Goal: Information Seeking & Learning: Learn about a topic

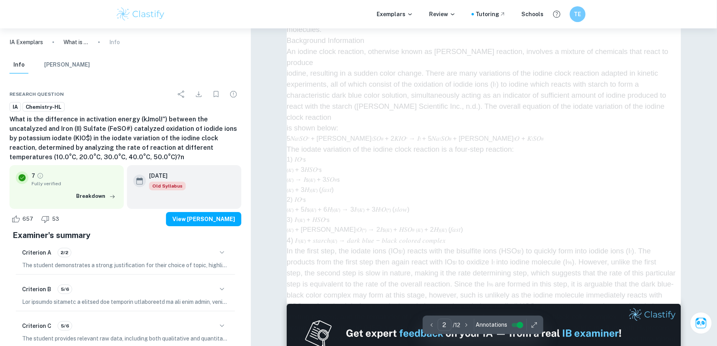
scroll to position [839, 0]
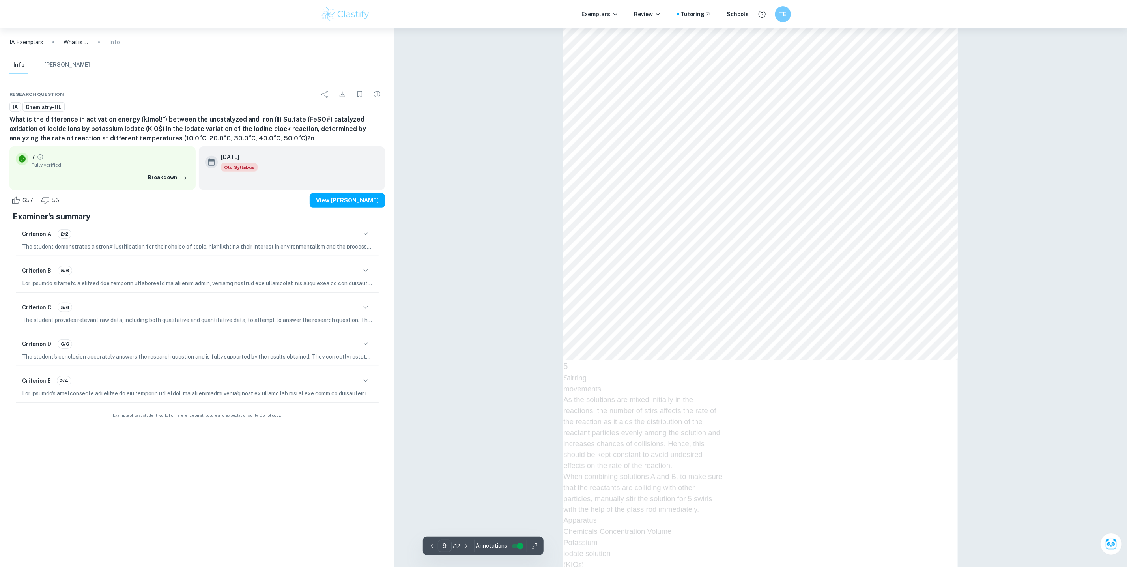
scroll to position [4872, 0]
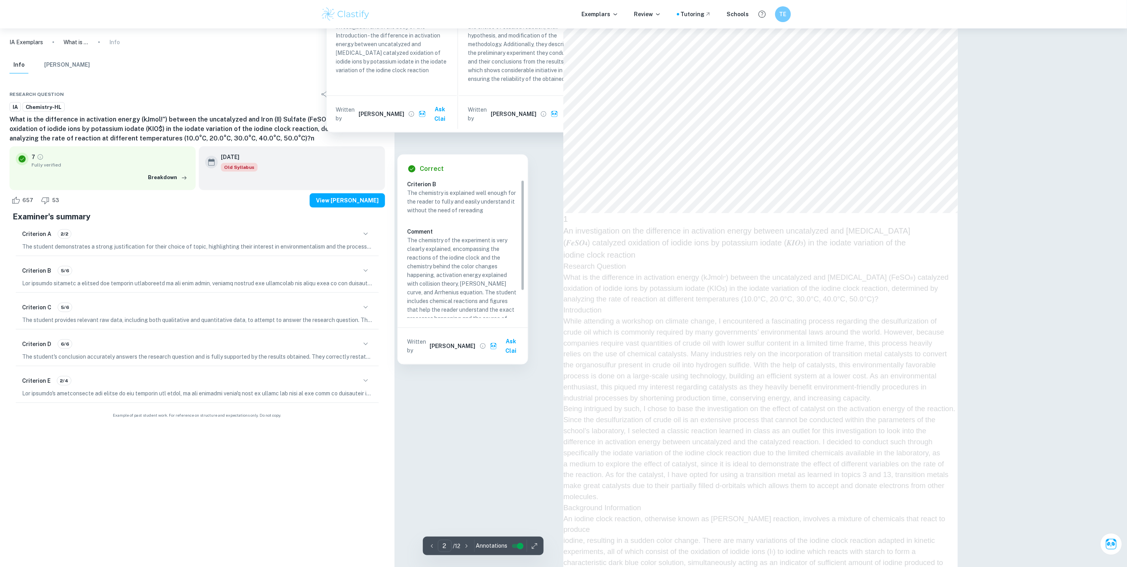
type input "1"
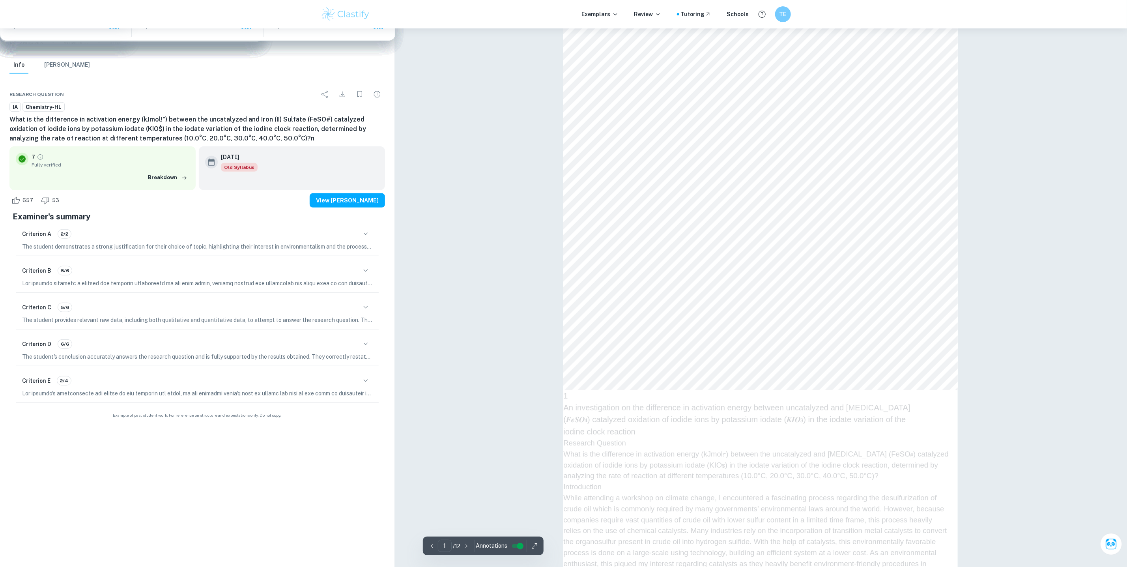
scroll to position [193, 0]
